Goal: Transaction & Acquisition: Purchase product/service

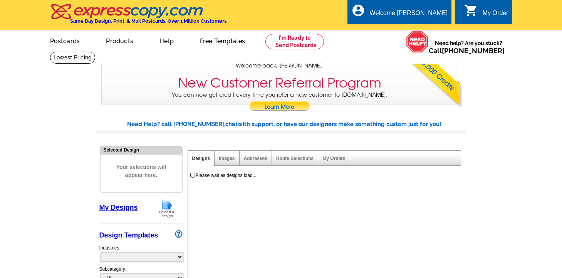
select select "785"
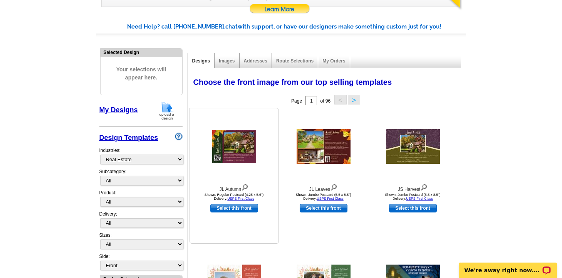
scroll to position [98, 0]
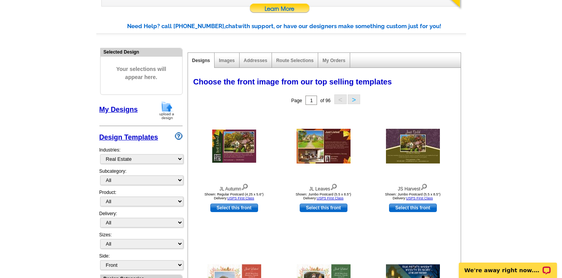
click at [168, 110] on img at bounding box center [167, 111] width 20 height 20
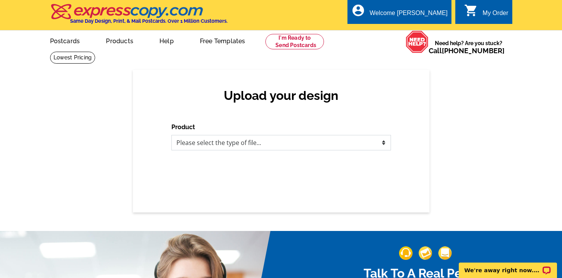
click at [384, 141] on select "Please select the type of file... Postcards Business Cards Letters and flyers G…" at bounding box center [281, 142] width 220 height 15
select select "1"
click at [171, 135] on select "Please select the type of file... Postcards Business Cards Letters and flyers G…" at bounding box center [281, 142] width 220 height 15
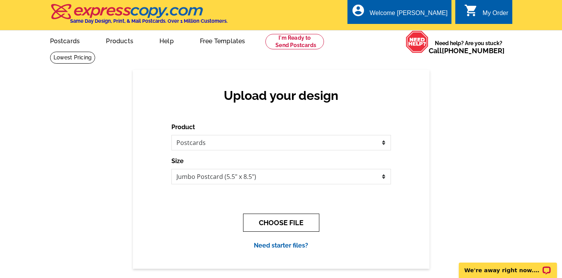
click at [274, 226] on button "CHOOSE FILE" at bounding box center [281, 222] width 76 height 18
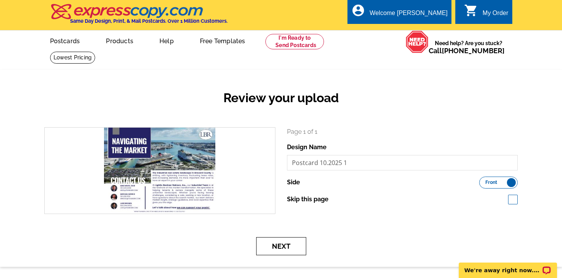
click at [288, 248] on button "Next" at bounding box center [281, 246] width 50 height 18
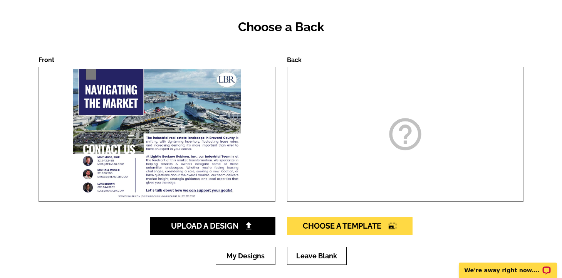
scroll to position [81, 0]
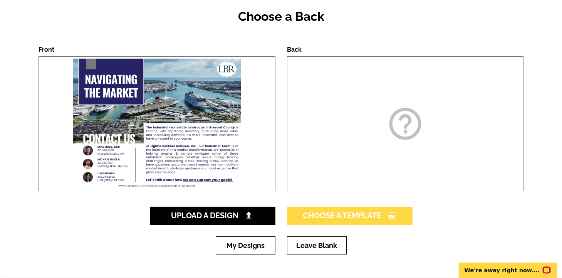
click at [370, 214] on span "Choose A Template photo_size_select_large" at bounding box center [350, 215] width 94 height 9
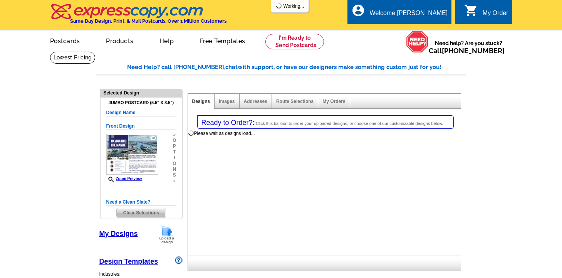
select select "1"
select select "2"
select select "back"
select select "785"
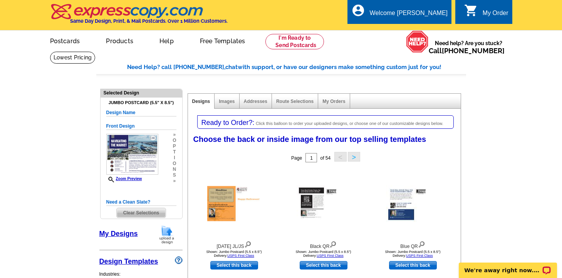
click at [117, 235] on link "My Designs" at bounding box center [118, 234] width 39 height 8
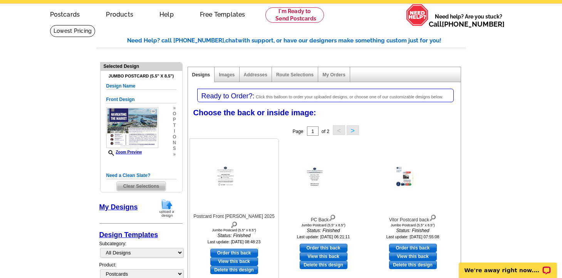
scroll to position [46, 0]
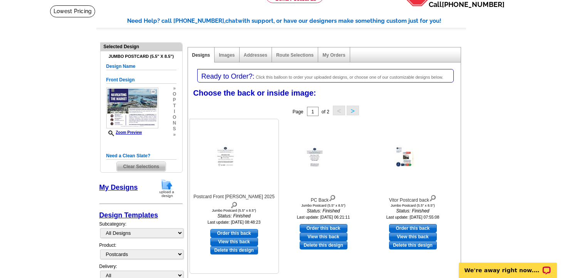
click at [232, 229] on link "Order this back" at bounding box center [234, 233] width 48 height 8
select select "front"
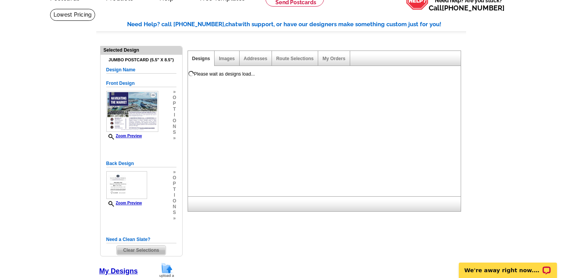
scroll to position [44, 0]
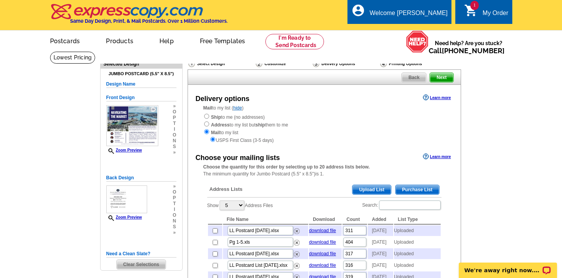
scroll to position [3, 0]
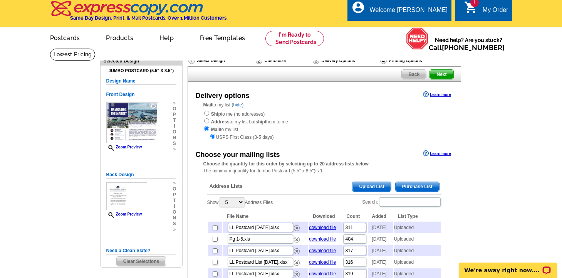
click at [366, 188] on span "Upload List" at bounding box center [371, 186] width 38 height 9
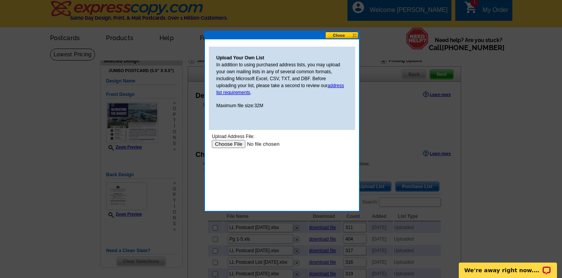
scroll to position [0, 0]
click at [226, 142] on input "file" at bounding box center [259, 144] width 97 height 8
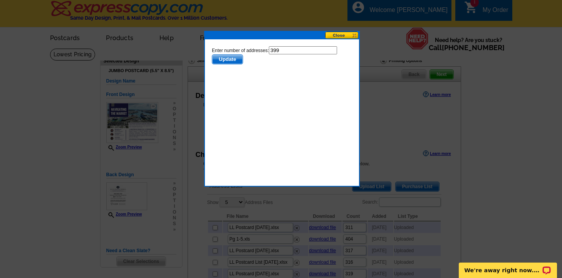
click at [221, 59] on span "Update" at bounding box center [227, 59] width 30 height 9
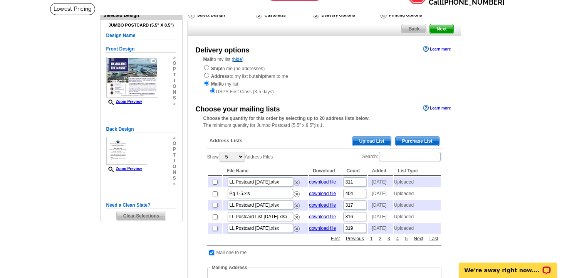
scroll to position [65, 0]
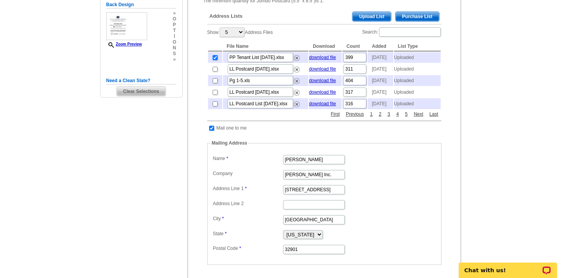
scroll to position [174, 0]
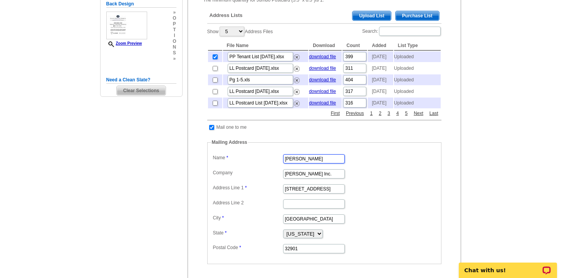
drag, startPoint x: 301, startPoint y: 174, endPoint x: 273, endPoint y: 174, distance: 27.3
click at [273, 174] on dl "Label Mail-To-Me Name Joy Olson Company Lightle Beckner Robison Inc. Address Li…" at bounding box center [324, 203] width 226 height 102
type input "Tina Dorman"
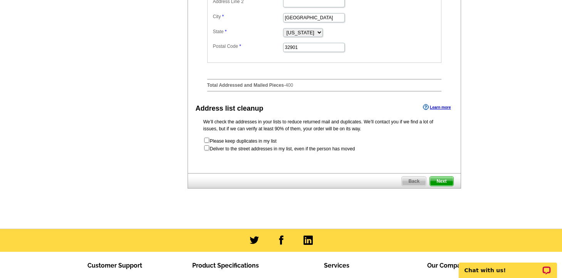
scroll to position [0, 0]
click at [442, 186] on span "Next" at bounding box center [441, 180] width 23 height 9
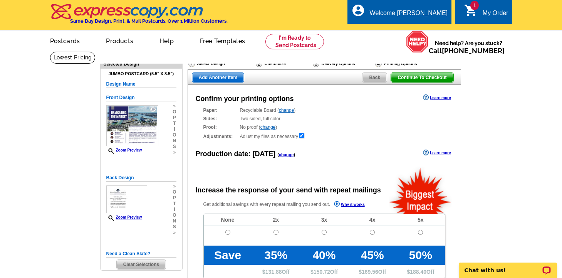
radio input "false"
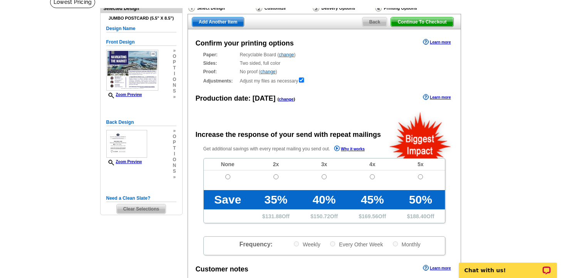
scroll to position [57, 0]
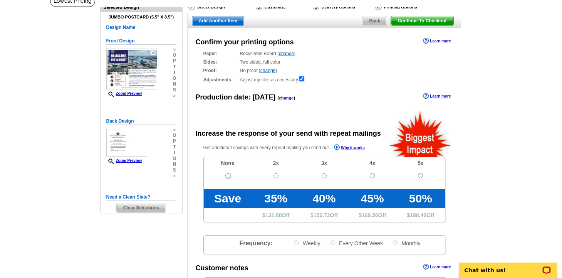
click at [227, 176] on input "radio" at bounding box center [227, 175] width 5 height 5
radio input "true"
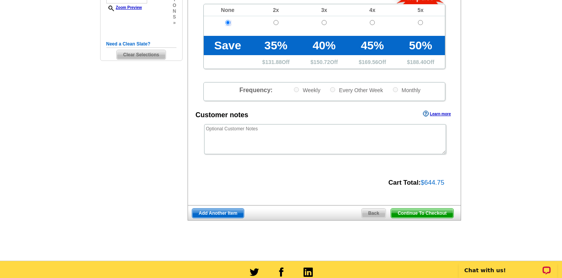
scroll to position [213, 0]
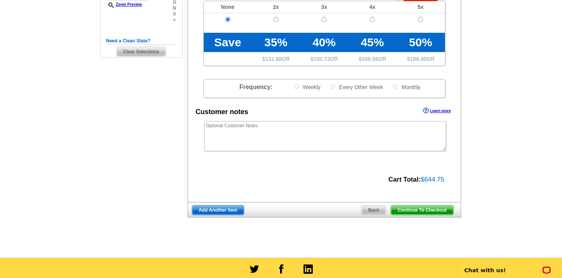
drag, startPoint x: 427, startPoint y: 211, endPoint x: 477, endPoint y: 218, distance: 50.6
click at [427, 211] on span "Continue To Checkout" at bounding box center [422, 209] width 62 height 9
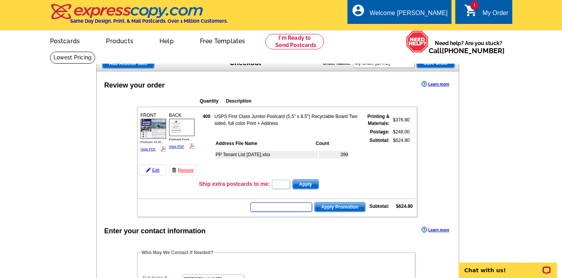
click at [294, 208] on input "text" at bounding box center [281, 206] width 62 height 9
click at [283, 207] on input "text" at bounding box center [281, 206] width 62 height 9
click at [272, 207] on input "text" at bounding box center [281, 206] width 62 height 9
type input "HURRY40"
click at [329, 206] on span "Apply Promotion" at bounding box center [340, 206] width 50 height 9
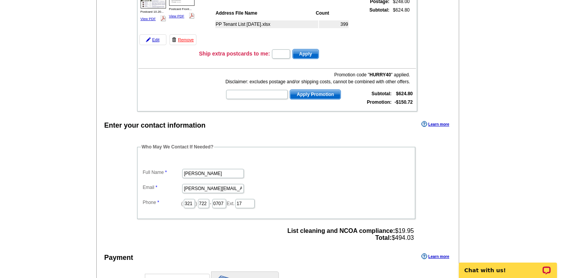
scroll to position [129, 0]
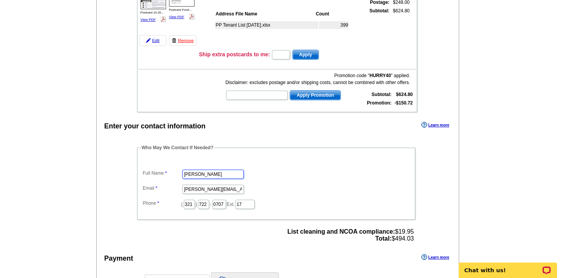
click at [219, 174] on input "Donna Garson" at bounding box center [213, 173] width 62 height 9
drag, startPoint x: 201, startPoint y: 173, endPoint x: 151, endPoint y: 173, distance: 50.1
click at [151, 173] on dl "Full Name Donna Garson Email donna@teamlbr.com Phone ( 321 ) 722 - 0707 Ext. 17" at bounding box center [276, 184] width 270 height 52
type input "[PERSON_NAME]"
drag, startPoint x: 196, startPoint y: 189, endPoint x: 176, endPoint y: 188, distance: 20.4
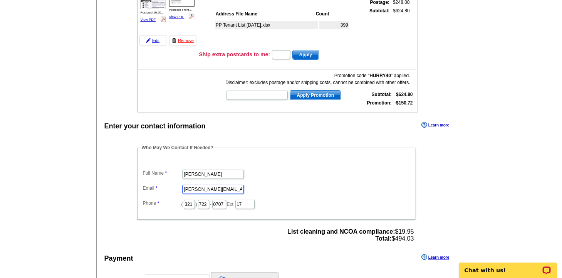
click at [176, 188] on dl "Full Name Tina Dorman Email donna@teamlbr.com Phone ( 321 ) 722 - 0707 Ext. 17" at bounding box center [276, 184] width 270 height 52
type input "[PERSON_NAME][EMAIL_ADDRESS][DOMAIN_NAME]"
click at [245, 203] on input "17" at bounding box center [244, 203] width 19 height 9
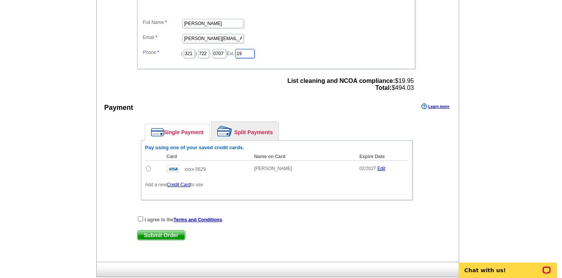
scroll to position [290, 0]
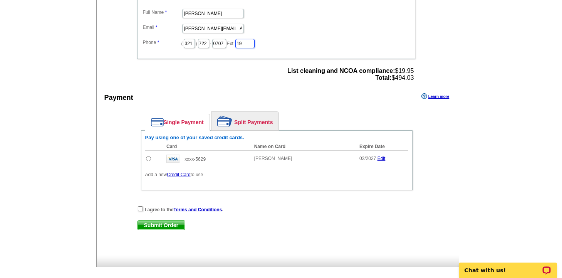
type input "19"
click at [146, 158] on input "radio" at bounding box center [148, 158] width 5 height 5
radio input "true"
drag, startPoint x: 141, startPoint y: 209, endPoint x: 146, endPoint y: 217, distance: 9.1
click at [141, 210] on input "checkbox" at bounding box center [140, 208] width 5 height 5
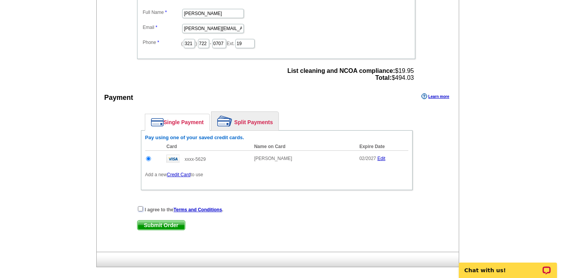
checkbox input "true"
click at [161, 224] on span "Submit Order" at bounding box center [160, 224] width 47 height 9
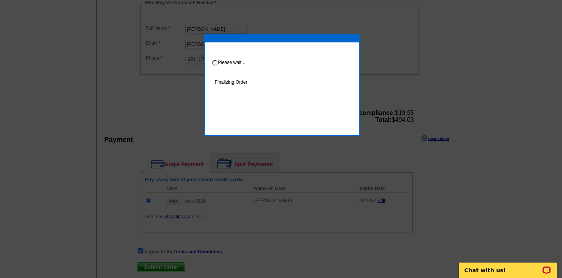
scroll to position [288, 0]
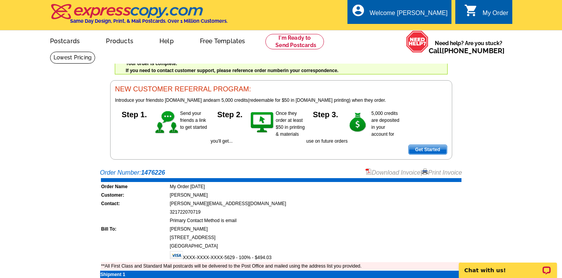
click at [388, 173] on link "Download Invoice" at bounding box center [392, 172] width 55 height 7
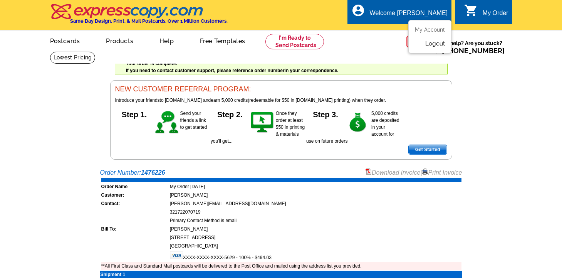
click at [432, 45] on link "Logout" at bounding box center [435, 43] width 20 height 7
